Goal: Transaction & Acquisition: Purchase product/service

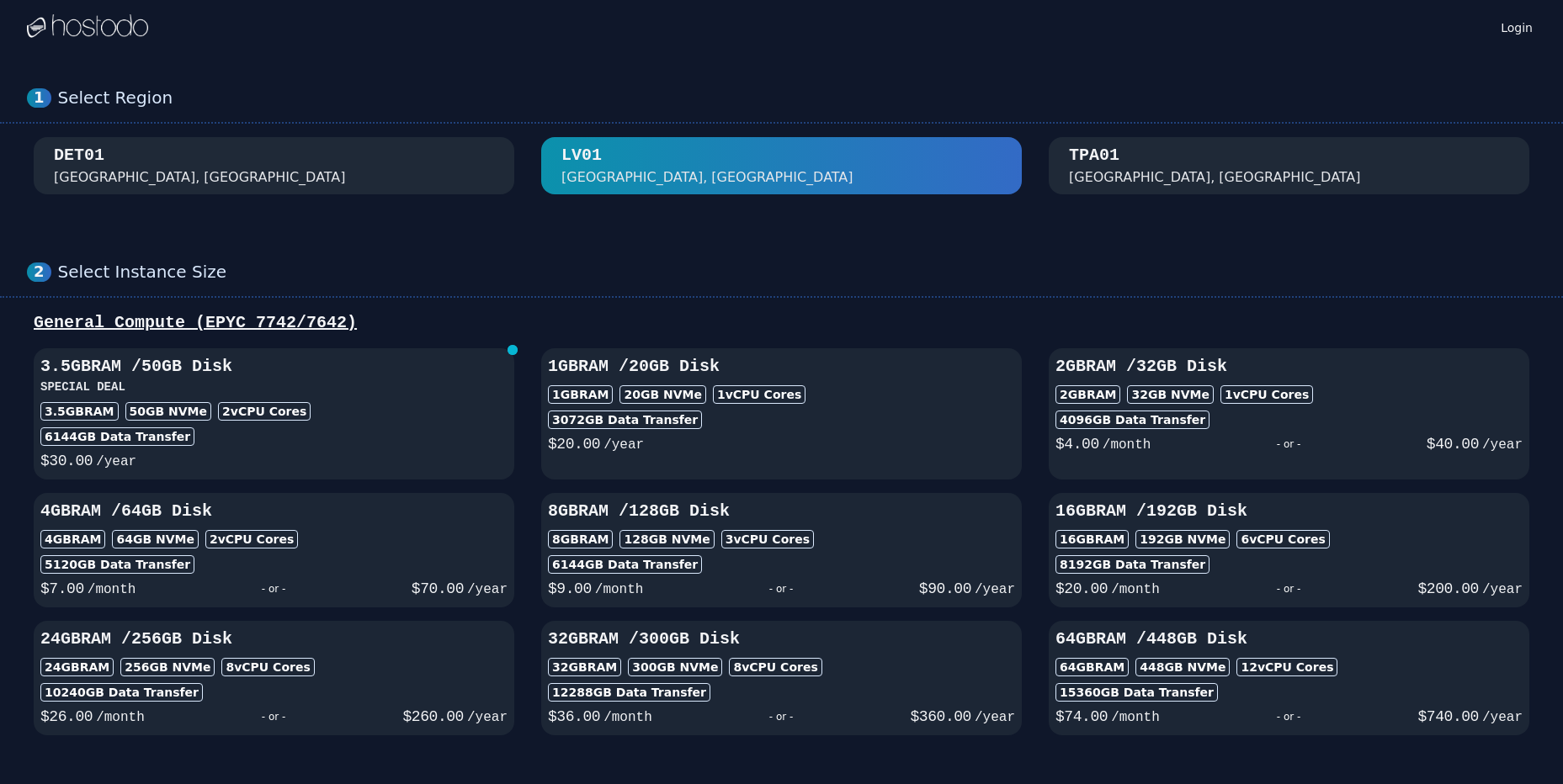
click at [88, 21] on img at bounding box center [87, 27] width 121 height 25
click at [344, 392] on h3 "SPECIAL DEAL" at bounding box center [274, 387] width 467 height 17
